Goal: Information Seeking & Learning: Learn about a topic

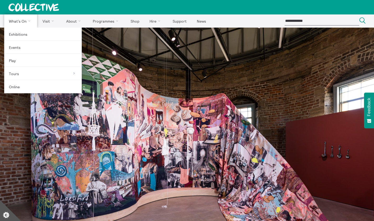
click at [14, 23] on link "What's On" at bounding box center [20, 20] width 33 height 13
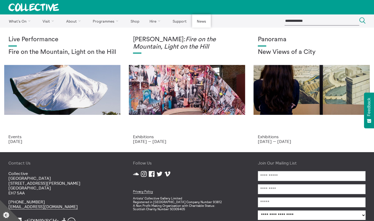
click at [199, 20] on link "News" at bounding box center [201, 20] width 18 height 13
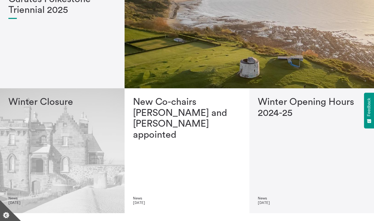
scroll to position [93, 0]
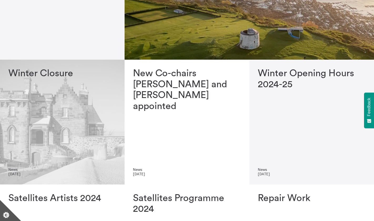
click at [60, 117] on div "Winter Closure" at bounding box center [62, 117] width 108 height 99
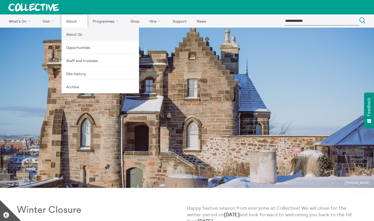
click at [69, 32] on link "About Us" at bounding box center [101, 34] width 78 height 13
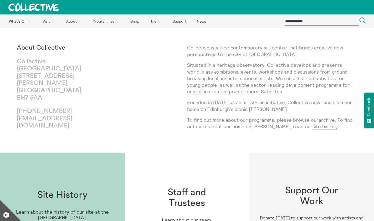
click at [48, 75] on p "Collective City Observatory 38 Calton Hill Edinburgh EH7 5AA" at bounding box center [59, 80] width 85 height 44
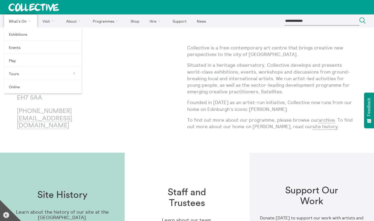
click at [21, 18] on link "What's On" at bounding box center [20, 20] width 33 height 13
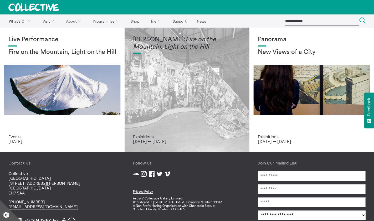
click at [187, 55] on div "Mercedes Azpilicueta: Fire on the Mountain, Light on the Hill" at bounding box center [187, 85] width 108 height 98
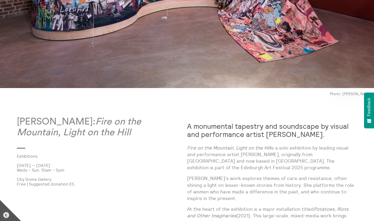
scroll to position [206, 0]
